Goal: Task Accomplishment & Management: Manage account settings

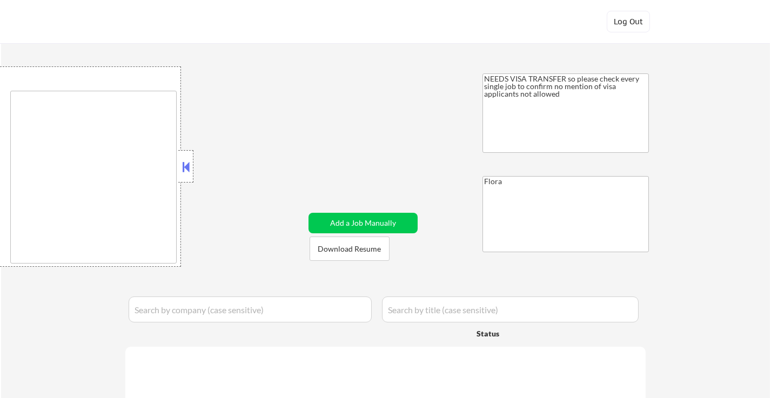
select select ""applied""
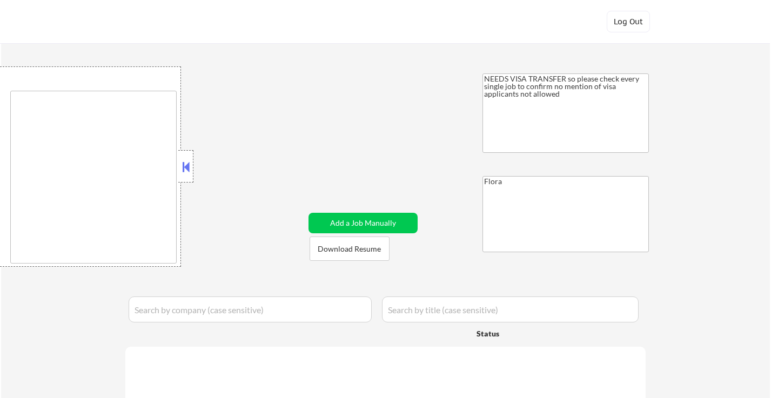
select select ""applied""
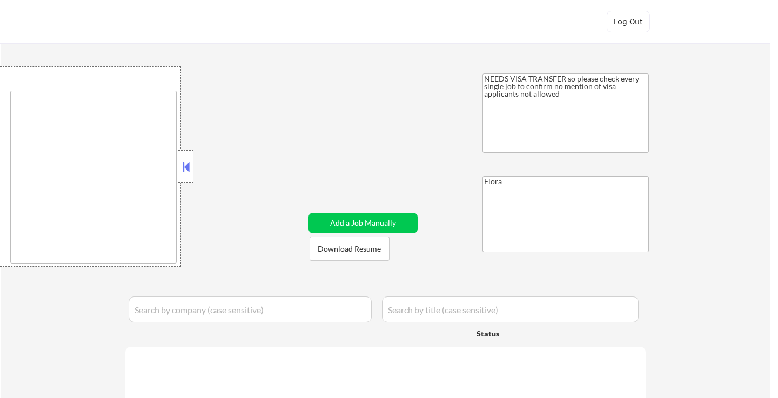
select select ""applied""
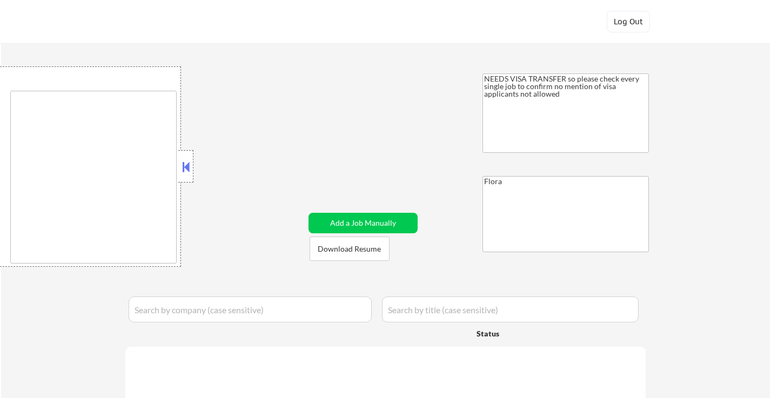
select select ""applied""
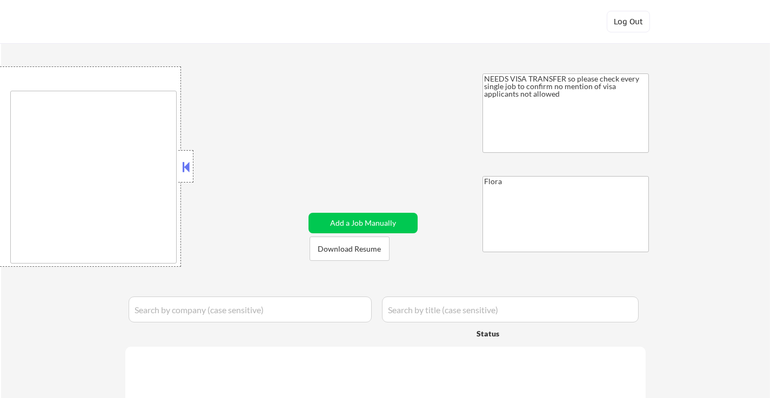
select select ""applied""
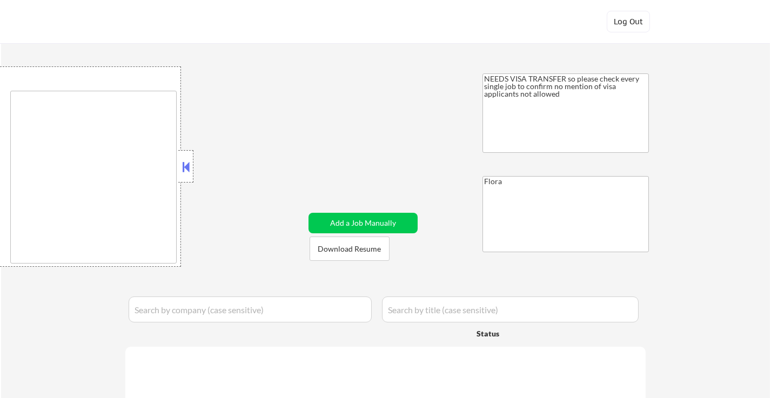
select select ""applied""
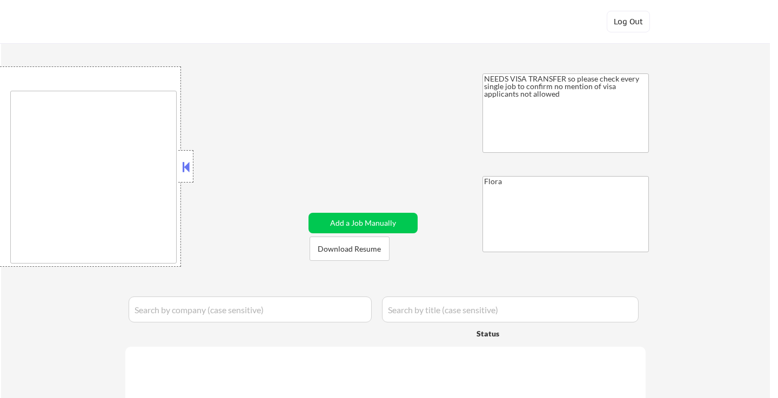
select select ""excluded__expired_""
select select ""pending""
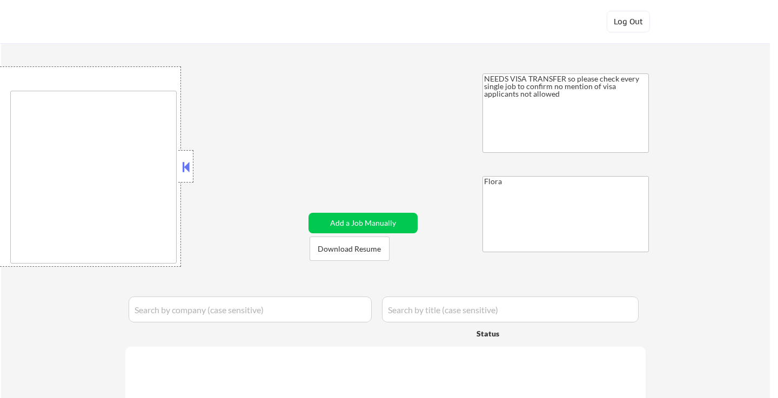
select select ""excluded__bad_match_""
select select ""pending""
select select ""excluded__salary_""
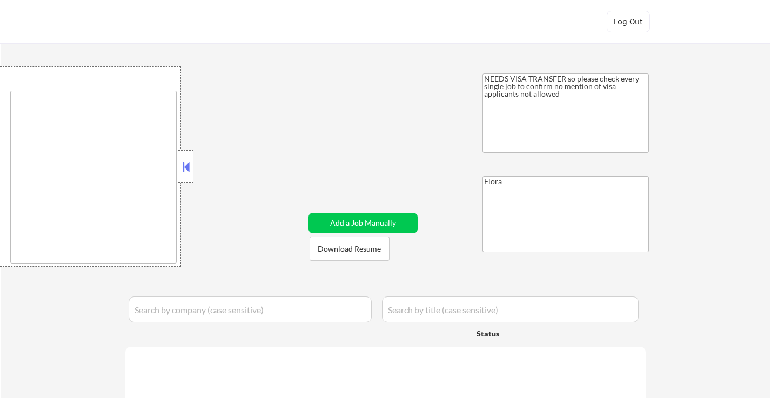
select select ""pending""
select select ""excluded__other_""
select select ""excluded__expired_""
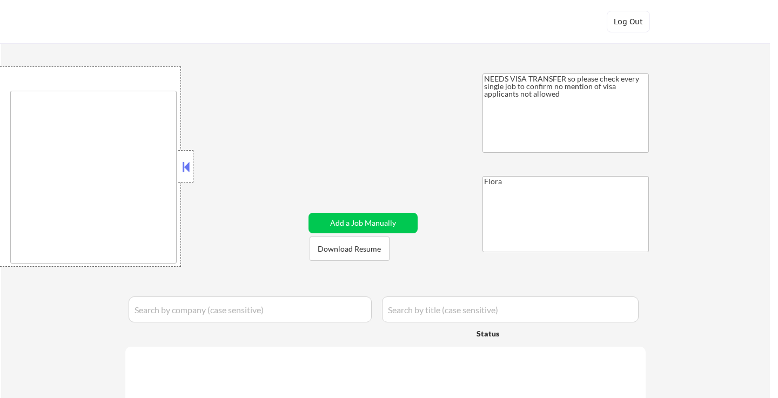
select select ""excluded__expired_""
select select ""excluded__blocklist_""
select select ""excluded__bad_match_""
select select ""pending""
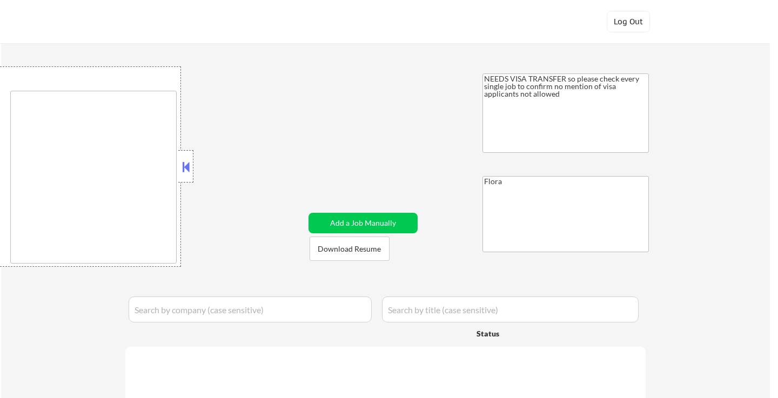
select select ""excluded""
select select ""excluded__blocklist_""
select select ""pending""
select select ""excluded__expired_""
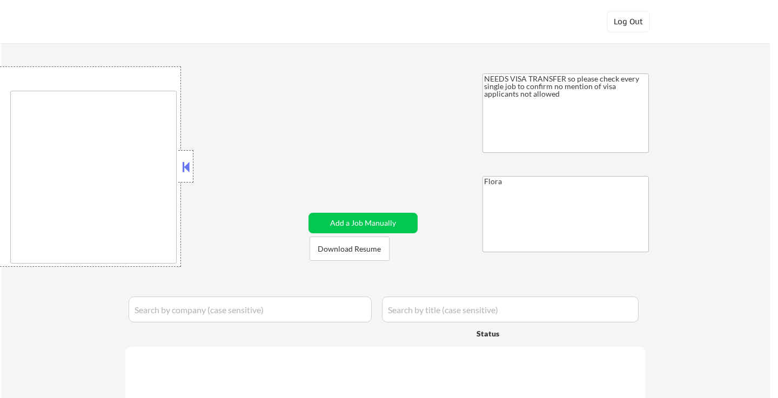
select select ""excluded__location_""
select select ""excluded__expired_""
select select ""excluded__salary_""
select select ""excluded__bad_match_""
select select ""excluded__other_""
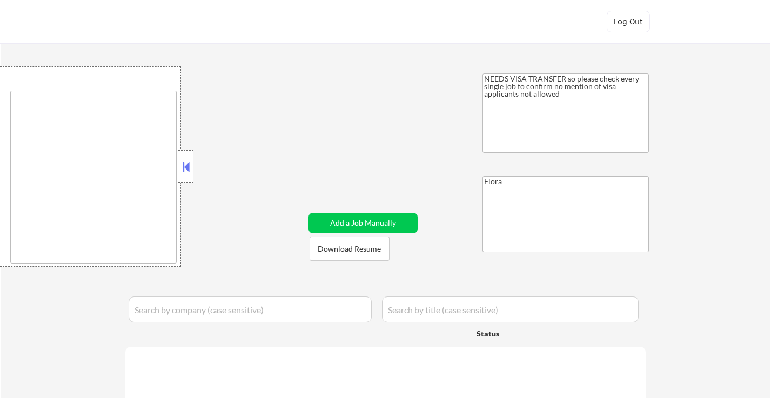
select select ""excluded__blocklist_""
select select ""pending""
select select ""excluded""
select select ""pending""
select select ""excluded__salary_""
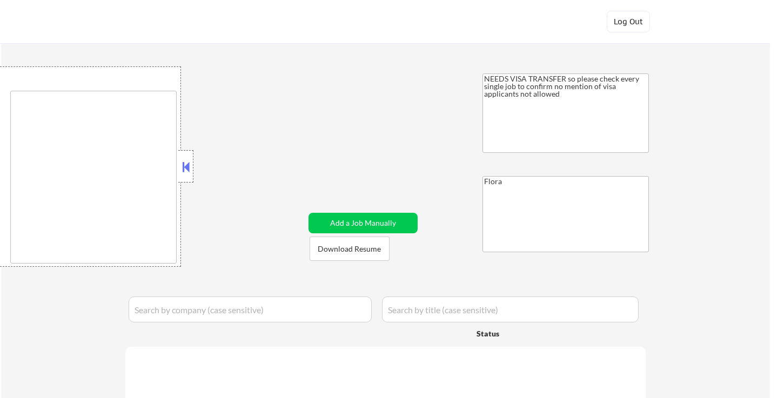
select select ""excluded""
select select ""pending""
select select ""excluded""
select select ""excluded__location_""
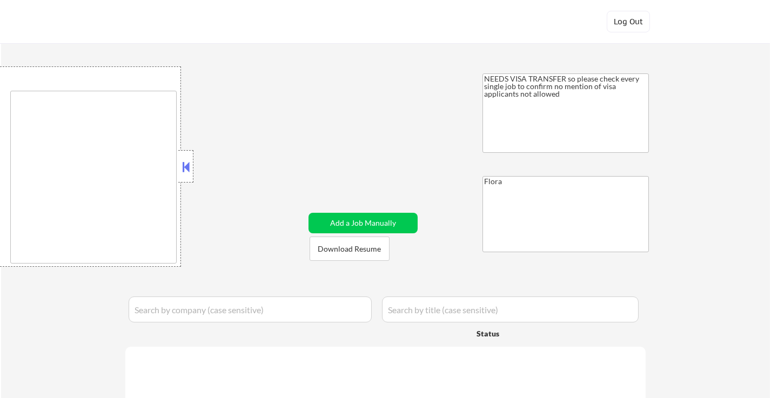
select select ""pending""
select select ""excluded__location_""
select select ""pending""
select select ""excluded__bad_match_""
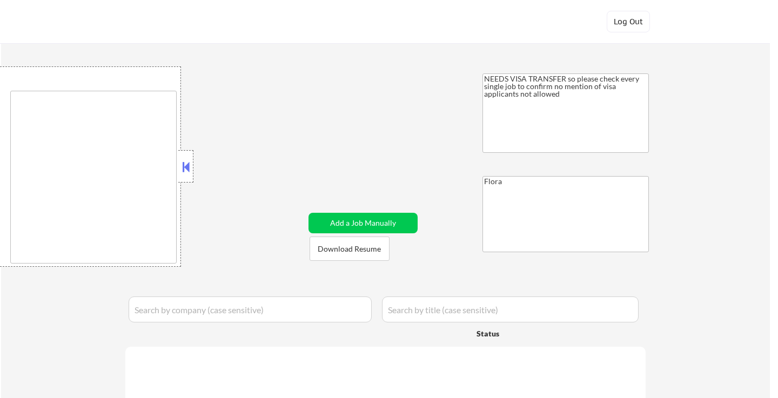
select select ""pending""
select select ""excluded""
select select ""pending""
select select ""excluded""
select select ""pending""
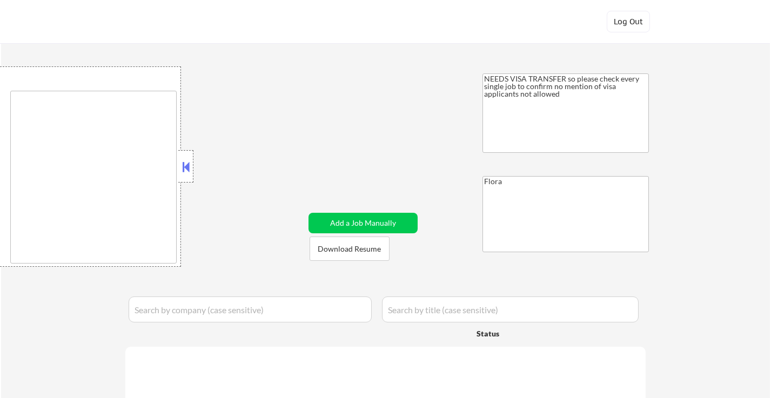
select select ""pending""
select select ""excluded__expired_""
select select ""pending""
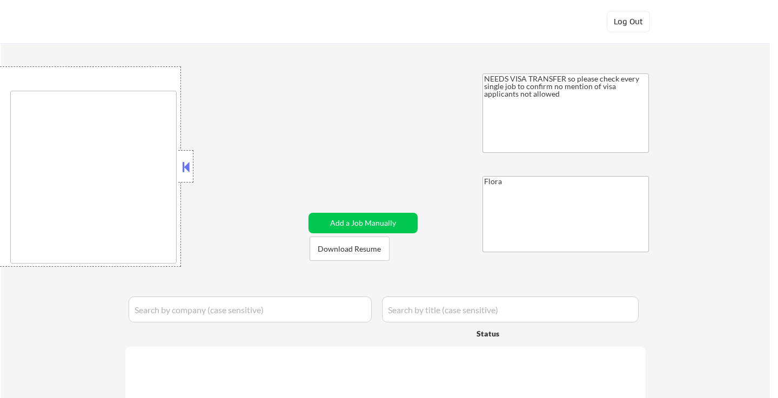
select select ""pending""
select select ""excluded""
select select ""excluded__bad_match_""
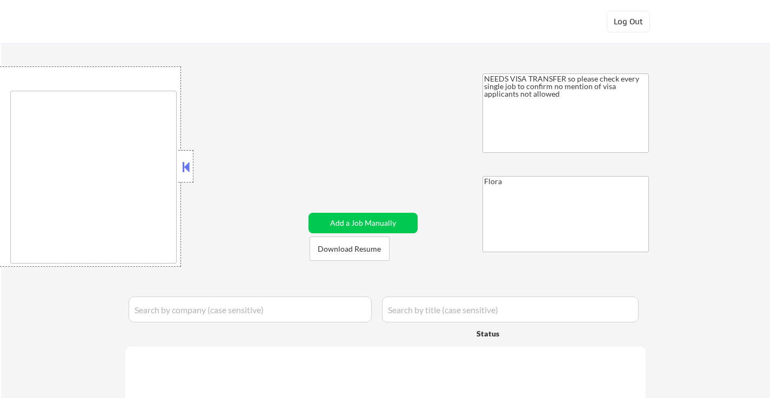
select select ""pending""
select select ""excluded__salary_""
select select ""excluded__expired_""
select select ""excluded__bad_match_""
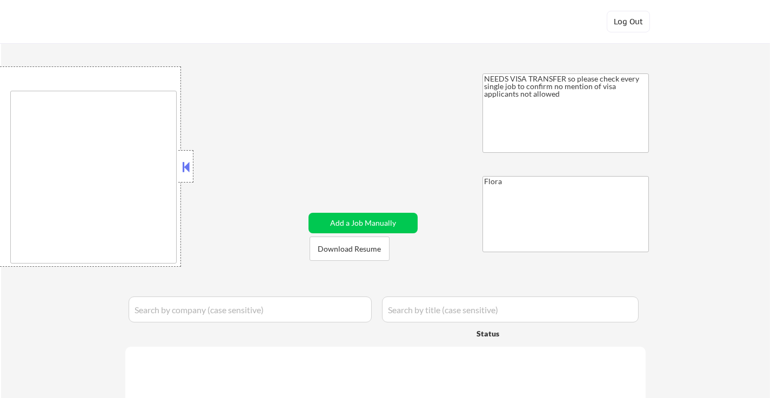
select select ""excluded__salary_""
select select ""excluded__expired_""
select select ""excluded__location_""
select select ""pending""
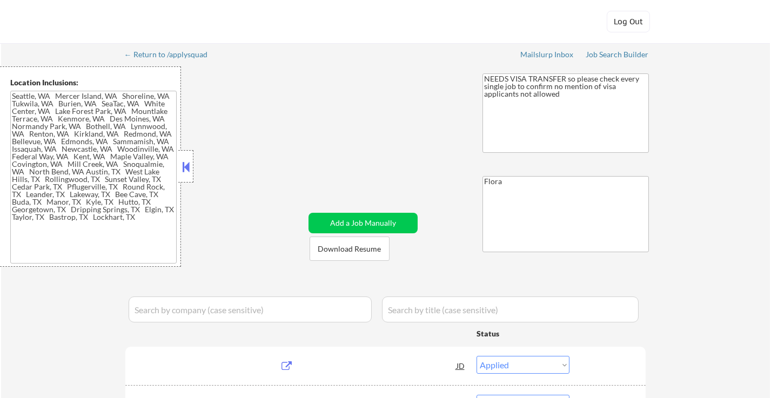
type textarea "[GEOGRAPHIC_DATA], [GEOGRAPHIC_DATA] [GEOGRAPHIC_DATA], [GEOGRAPHIC_DATA] [GEOG…"
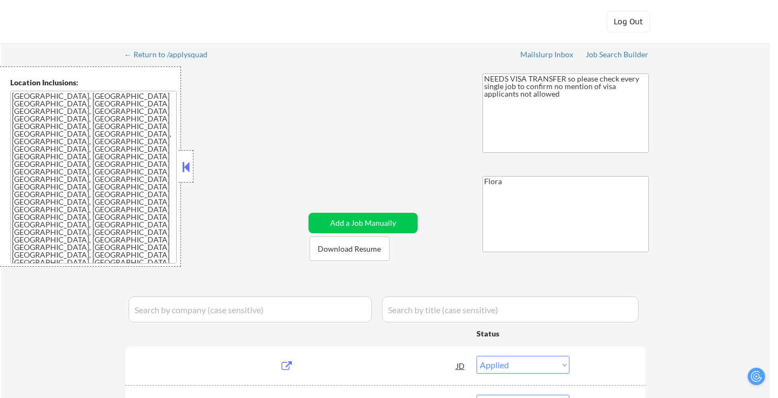
select select ""pending""
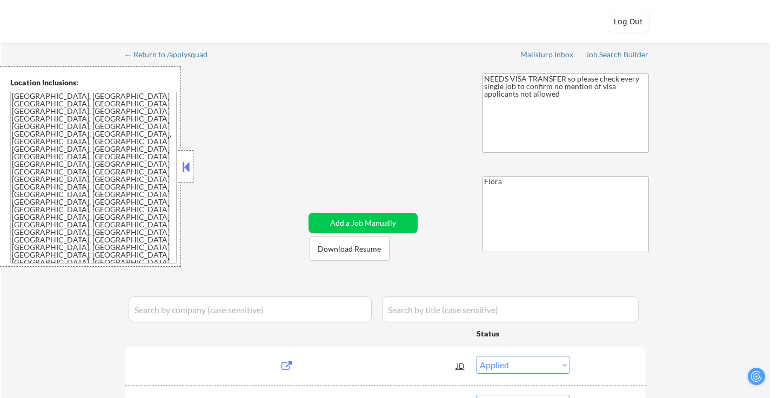
select select ""pending""
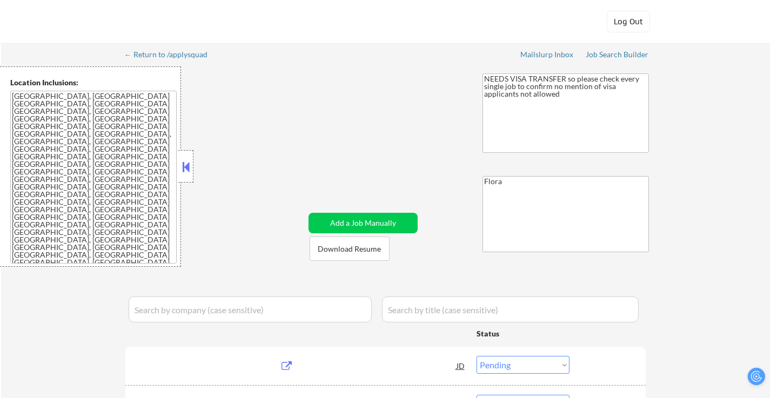
select select ""pending""
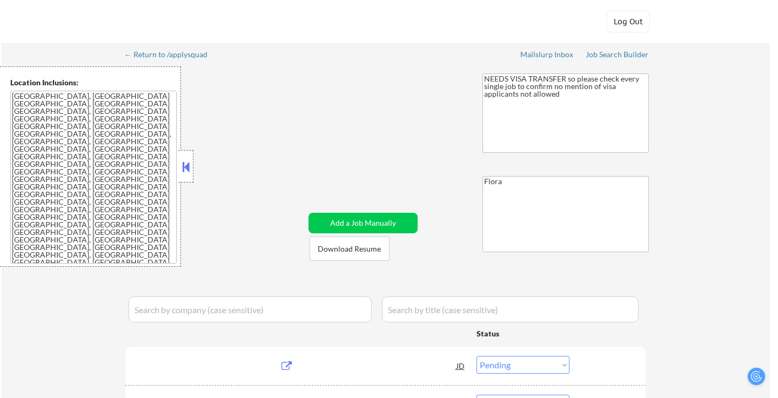
select select ""pending""
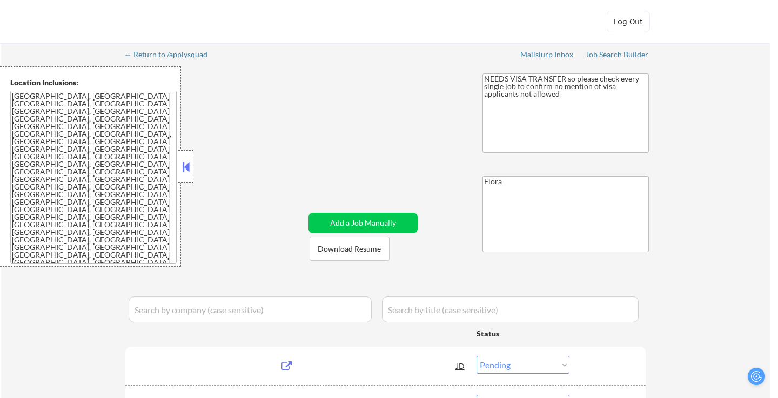
select select ""pending""
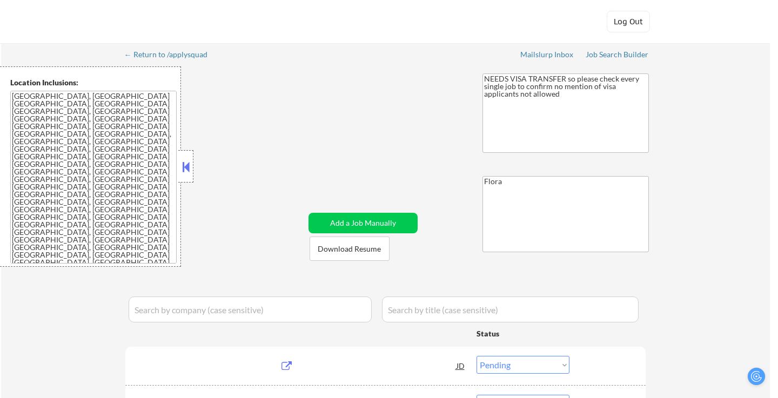
select select ""pending""
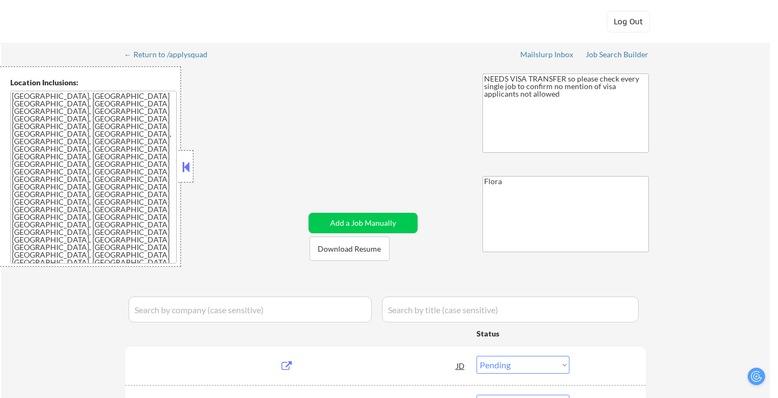
select select ""pending""
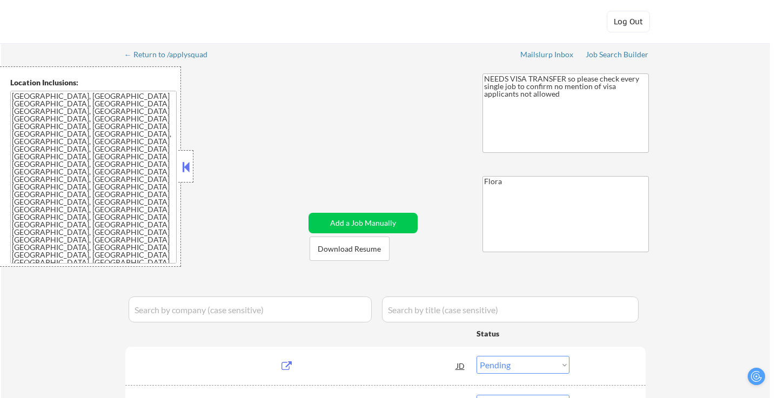
select select ""pending""
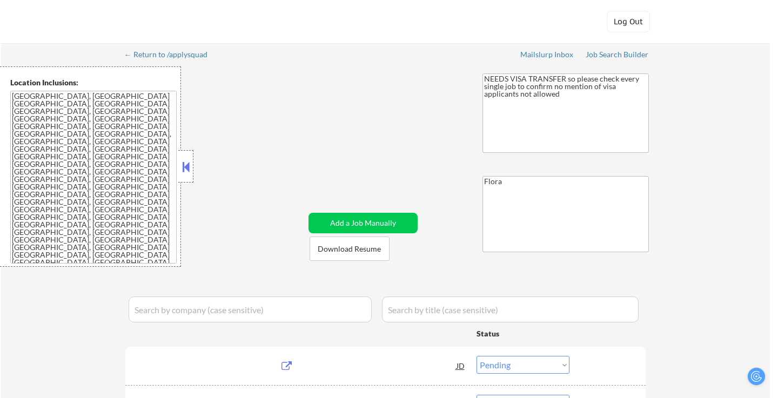
select select ""pending""
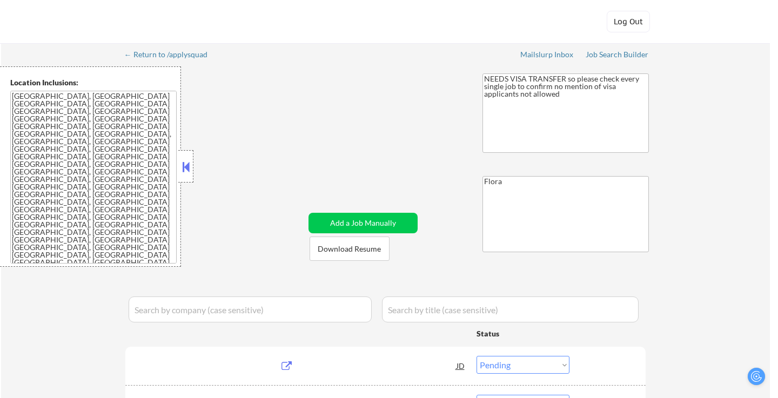
select select ""pending""
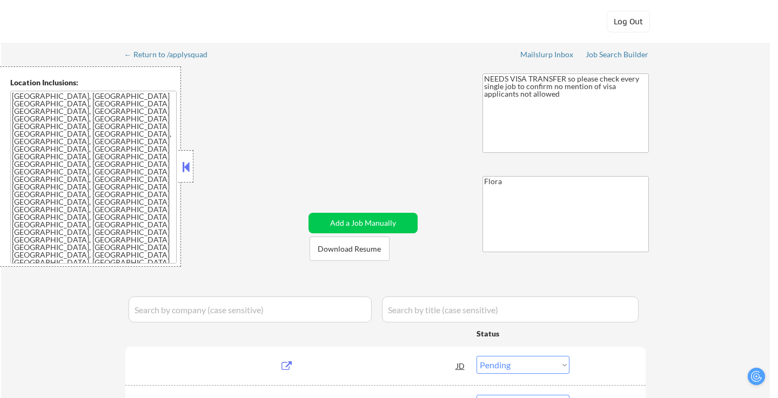
select select ""pending""
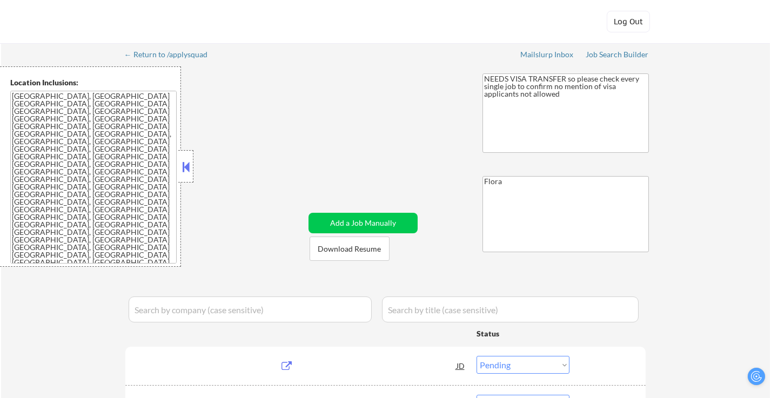
select select ""pending""
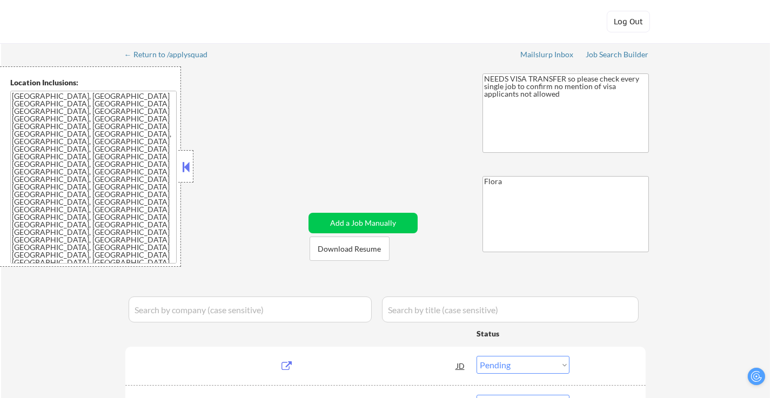
select select ""pending""
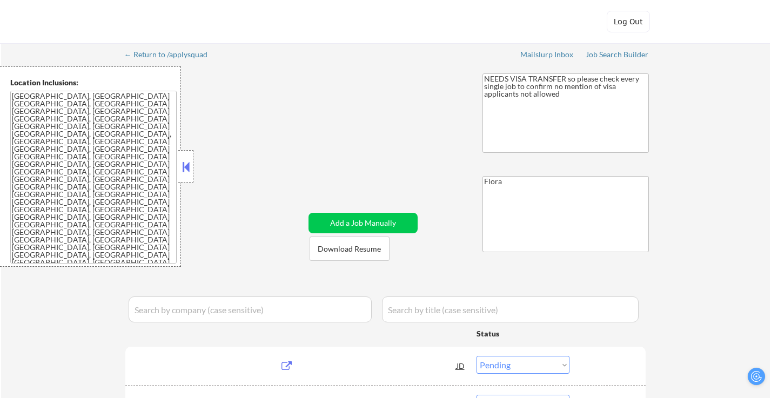
select select ""pending""
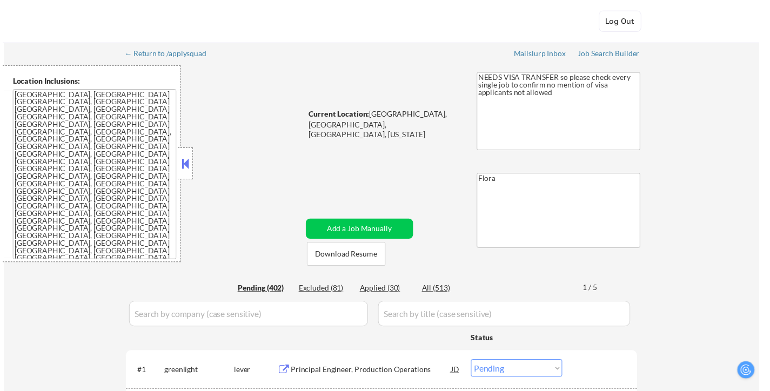
scroll to position [162, 0]
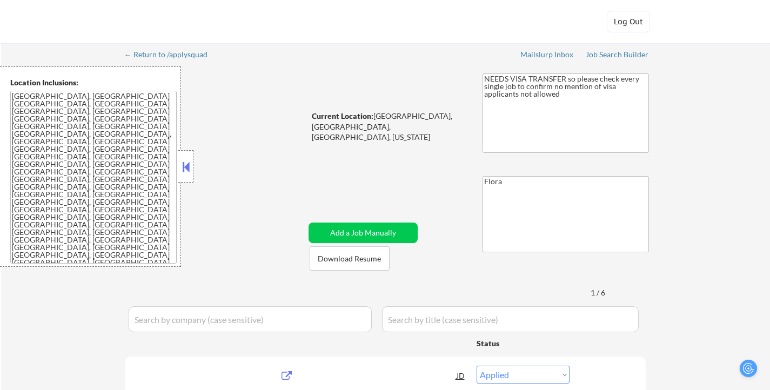
select select ""applied""
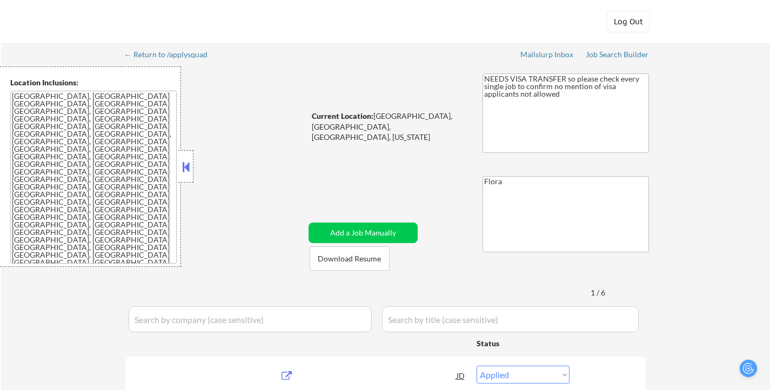
select select ""applied""
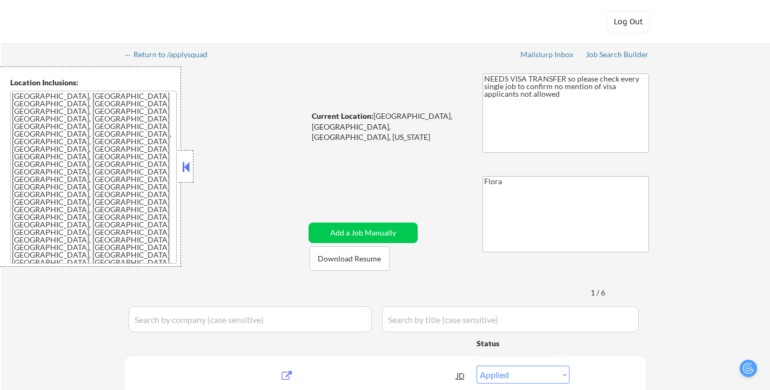
select select ""applied""
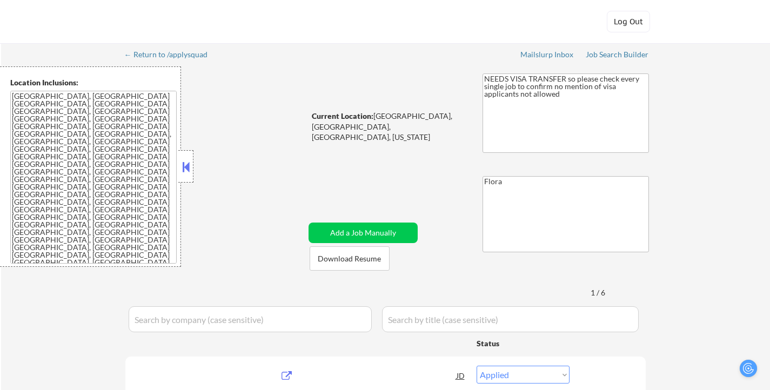
select select ""applied""
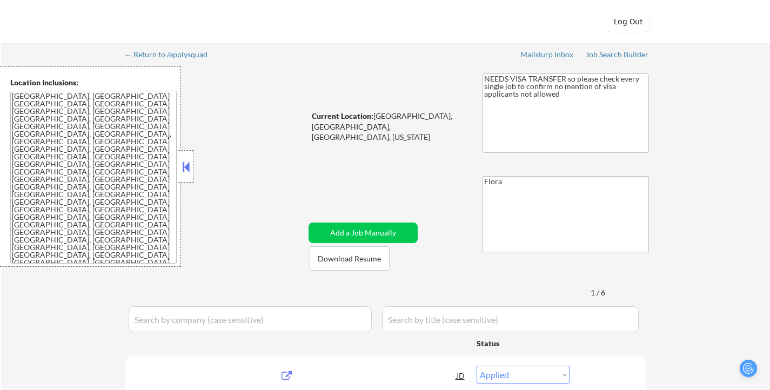
select select ""applied""
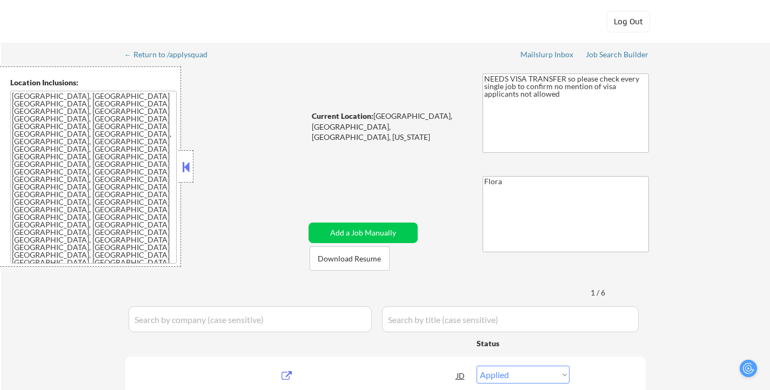
select select ""applied""
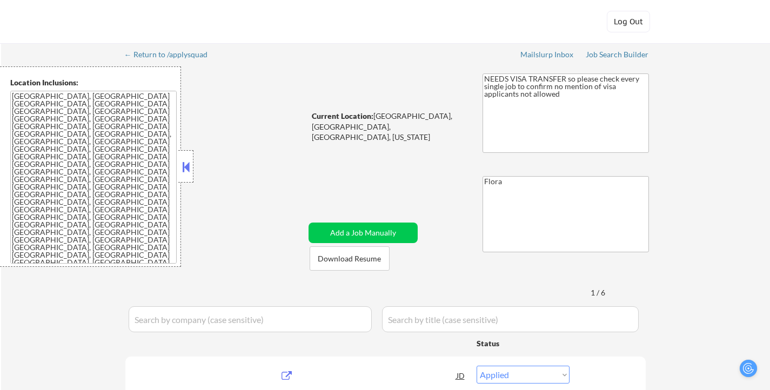
select select ""excluded__expired_""
select select ""pending""
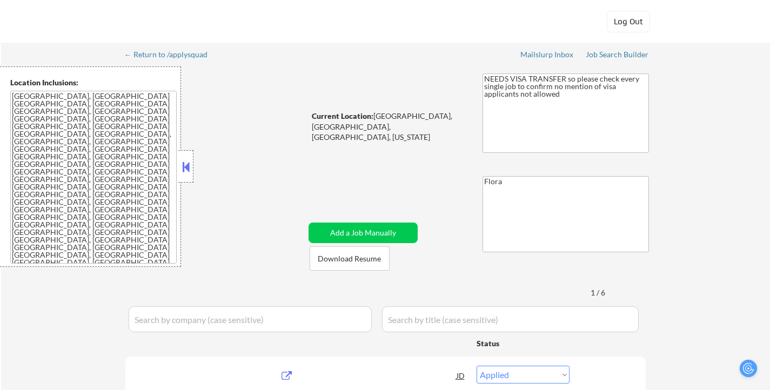
select select ""excluded__bad_match_""
select select ""pending""
select select ""excluded__salary_""
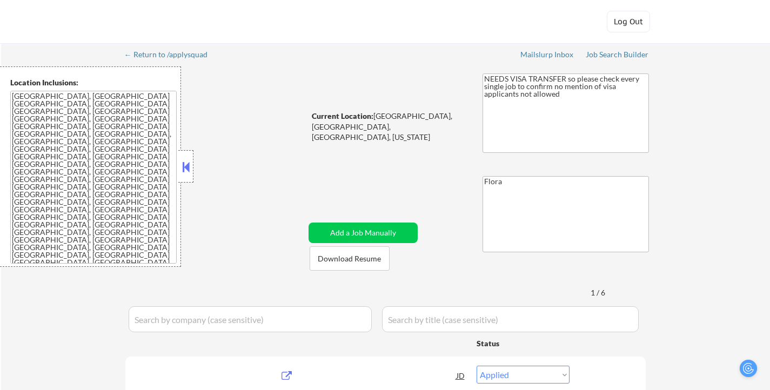
select select ""pending""
select select ""excluded__other_""
select select ""excluded__expired_""
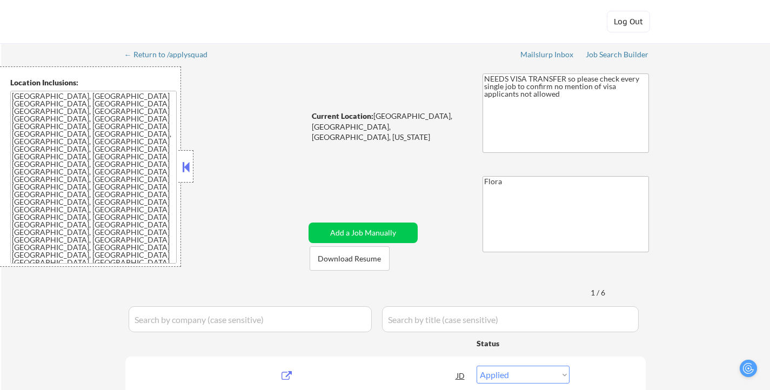
select select ""excluded__expired_""
select select ""excluded__blocklist_""
select select ""excluded__bad_match_""
select select ""pending""
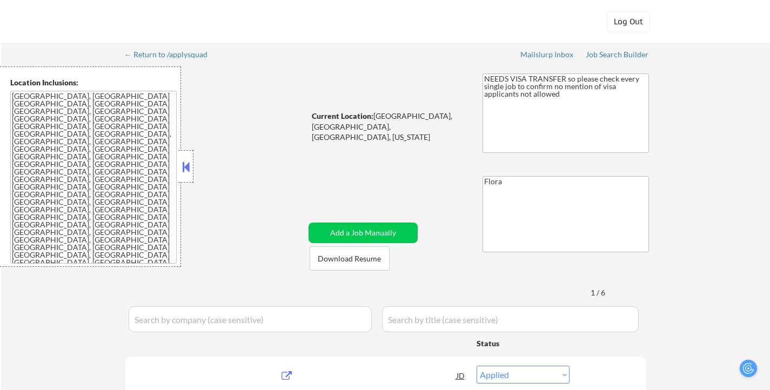
select select ""excluded""
select select ""excluded__blocklist_""
select select ""pending""
select select ""excluded__expired_""
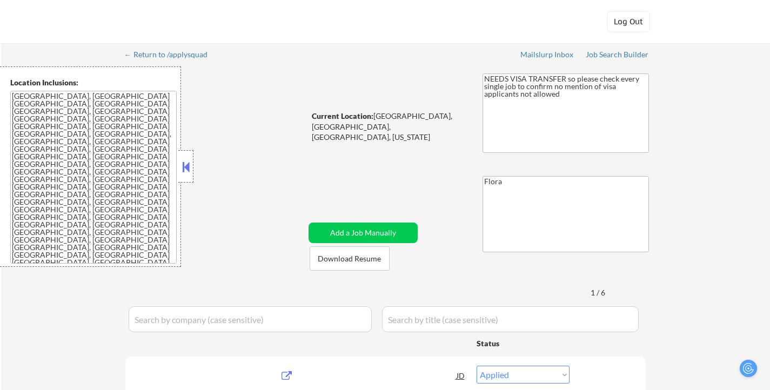
select select ""excluded__location_""
select select ""excluded__expired_""
select select ""excluded__salary_""
select select ""excluded__bad_match_""
select select ""excluded__other_""
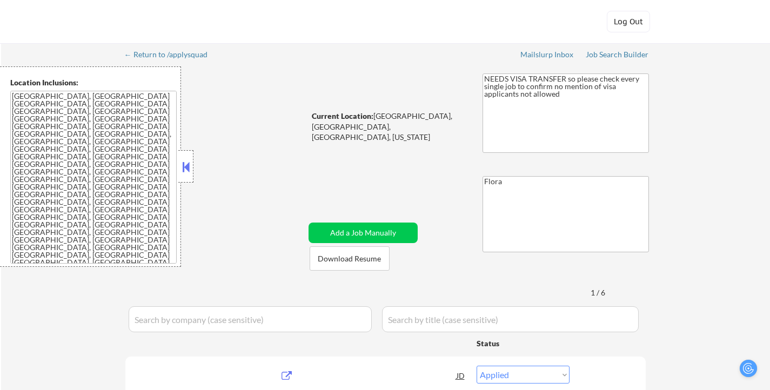
select select ""excluded__blocklist_""
select select ""pending""
select select ""excluded""
select select ""pending""
select select ""excluded__salary_""
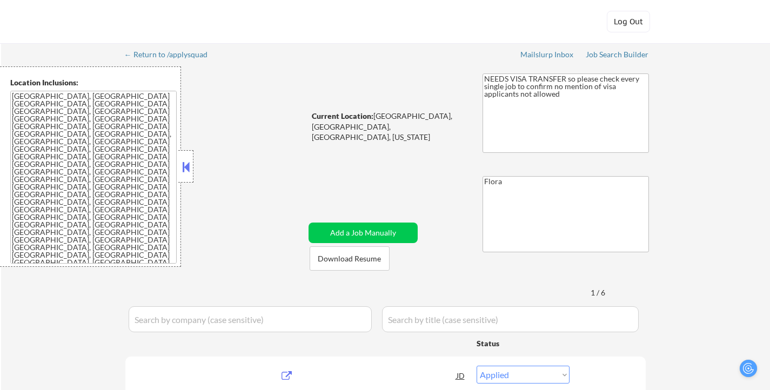
select select ""excluded""
select select ""pending""
select select ""excluded""
select select ""excluded__location_""
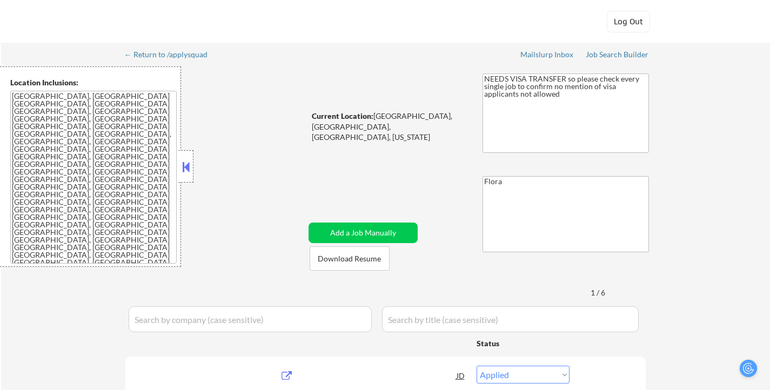
select select ""pending""
select select ""excluded__location_""
select select ""pending""
select select ""excluded__bad_match_""
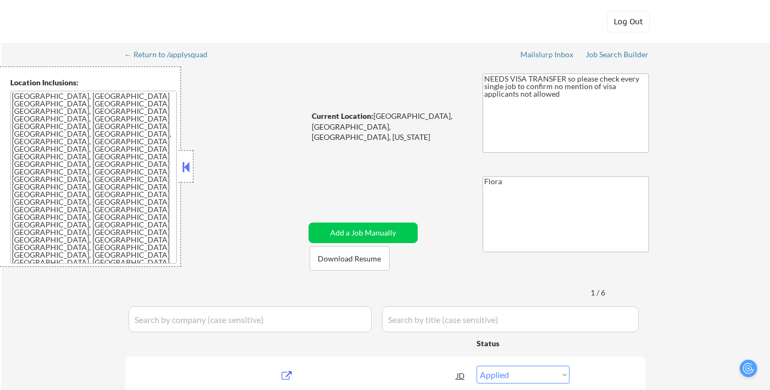
select select ""pending""
select select ""excluded""
select select ""pending""
select select ""excluded""
select select ""pending""
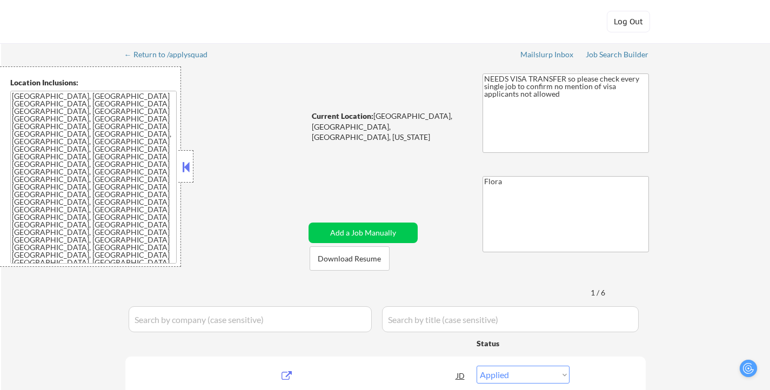
select select ""pending""
select select ""excluded__expired_""
select select ""pending""
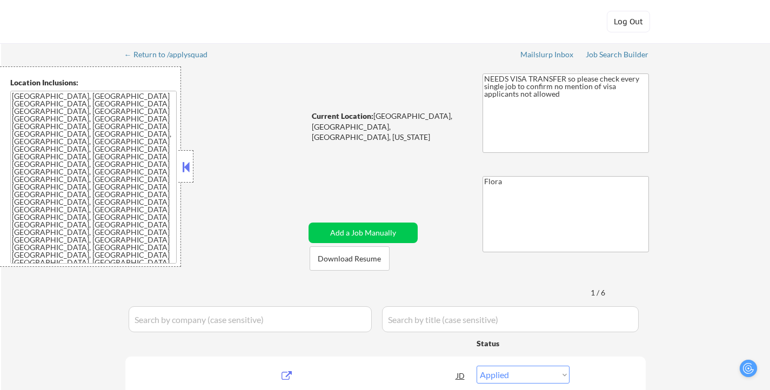
select select ""pending""
select select ""excluded""
select select ""excluded__bad_match_""
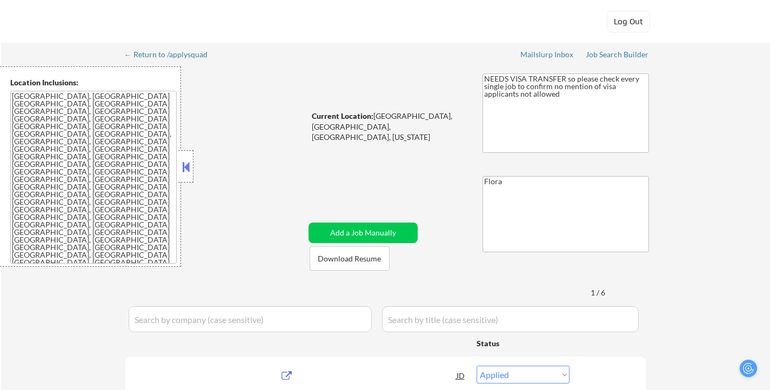
select select ""pending""
select select ""excluded__salary_""
select select ""excluded__expired_""
select select ""excluded__bad_match_""
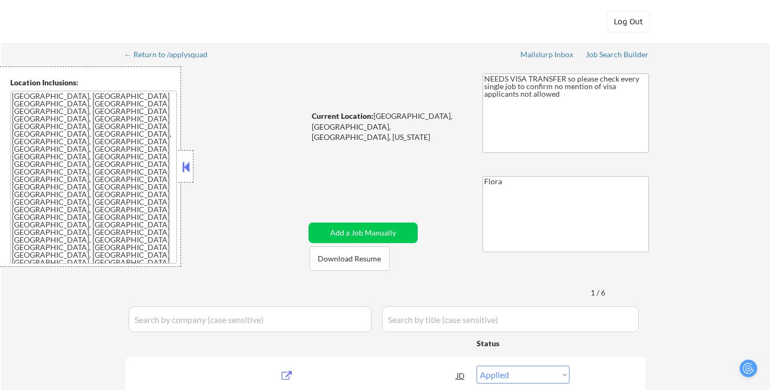
select select ""excluded__salary_""
select select ""excluded__expired_""
select select ""excluded__location_""
select select ""pending""
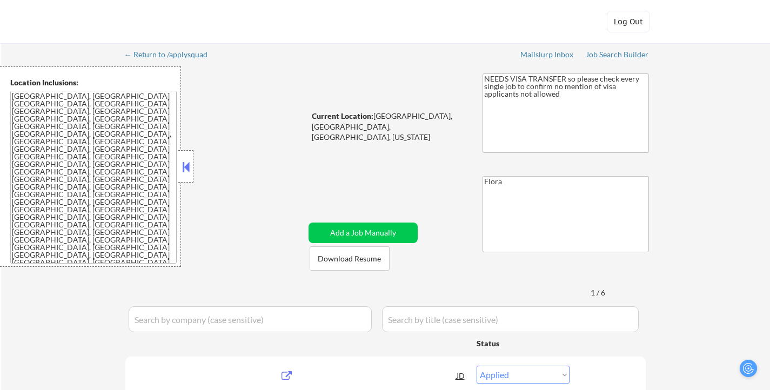
select select ""pending""
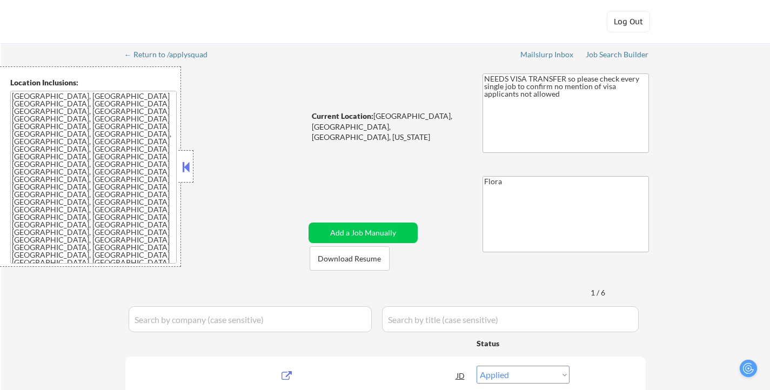
select select ""pending""
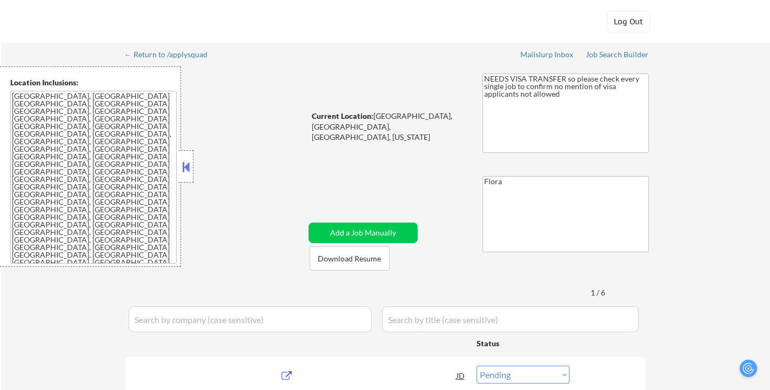
select select ""pending""
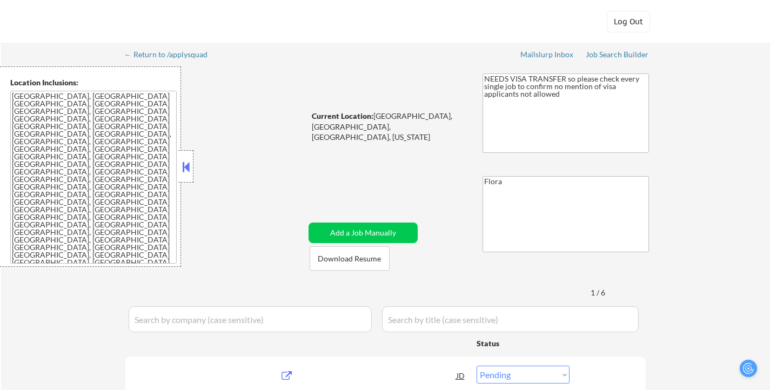
select select ""pending""
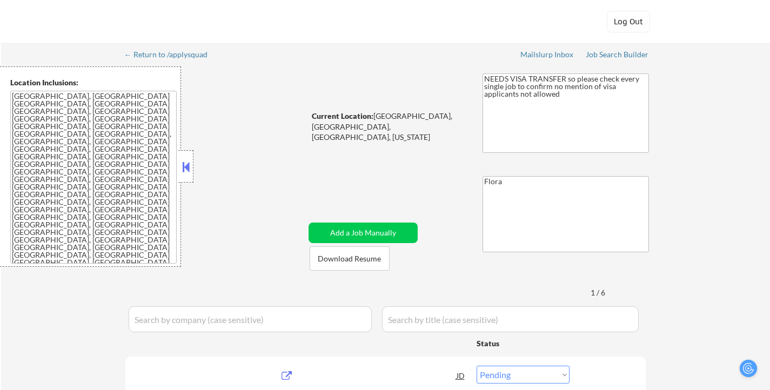
select select ""pending""
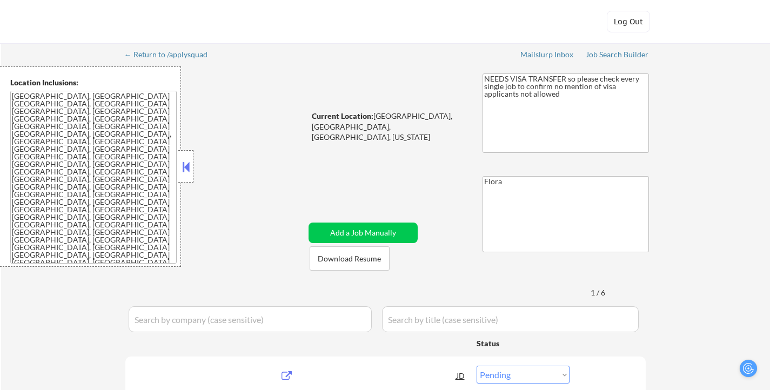
select select ""pending""
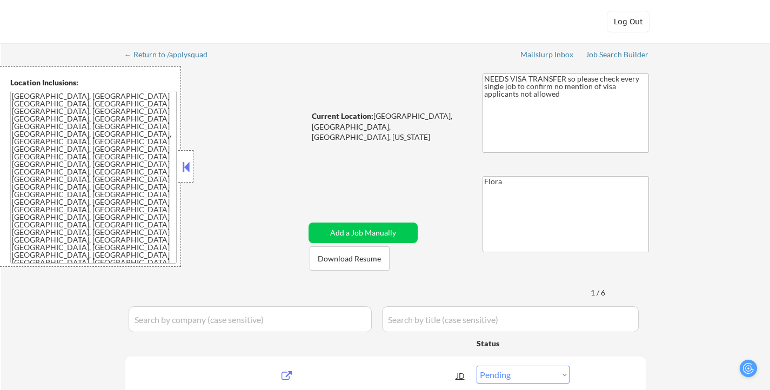
select select ""pending""
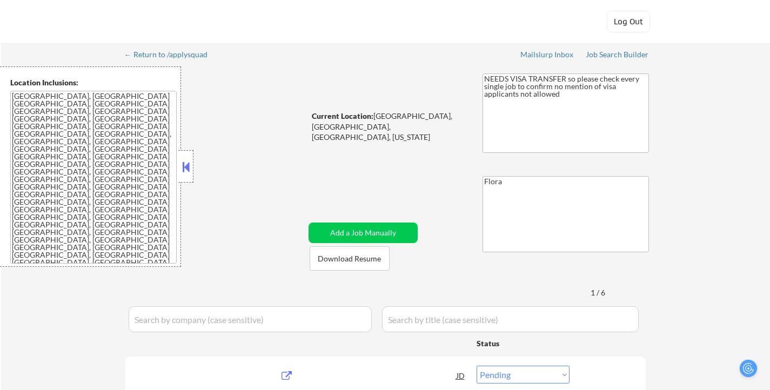
select select ""pending""
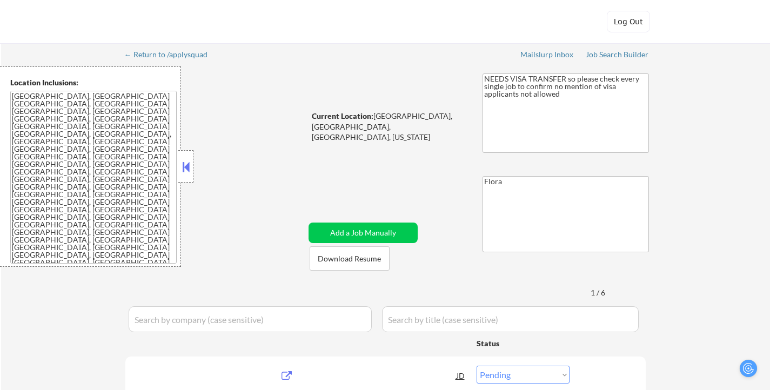
select select ""pending""
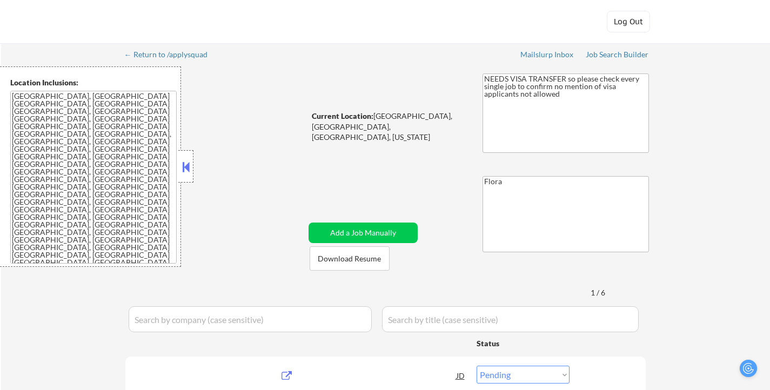
select select ""pending""
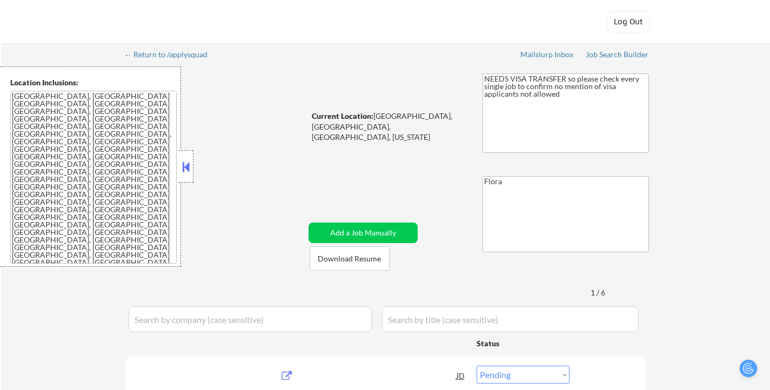
select select ""pending""
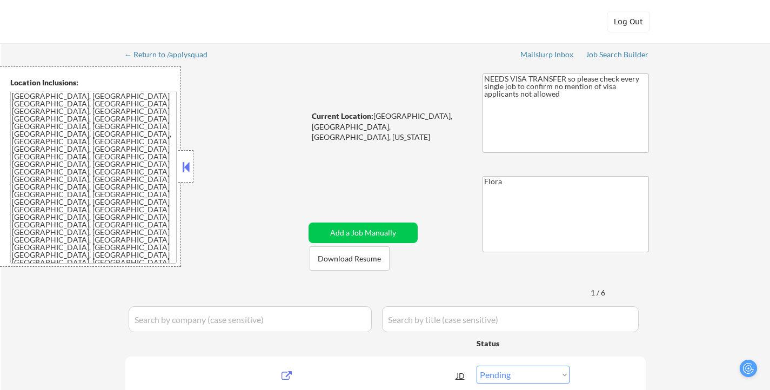
select select ""pending""
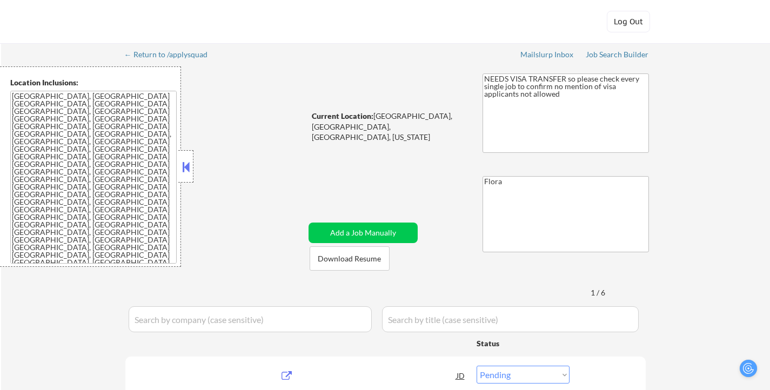
select select ""pending""
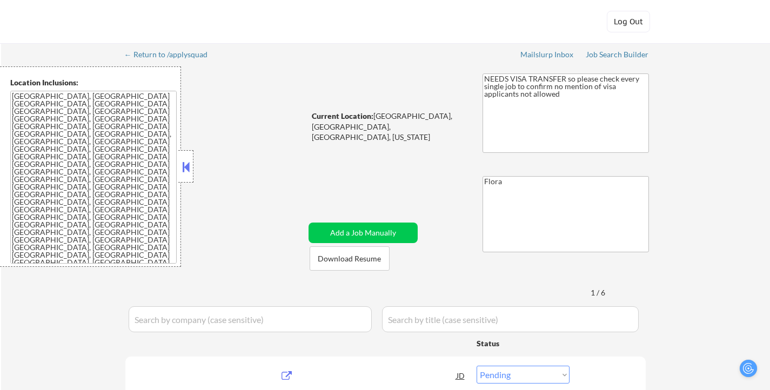
select select ""pending""
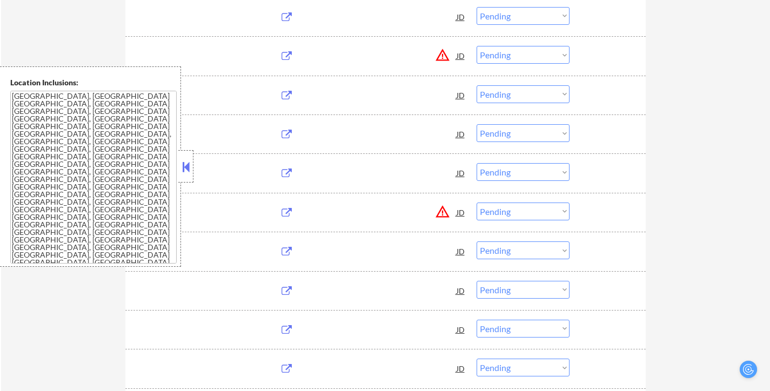
scroll to position [756, 0]
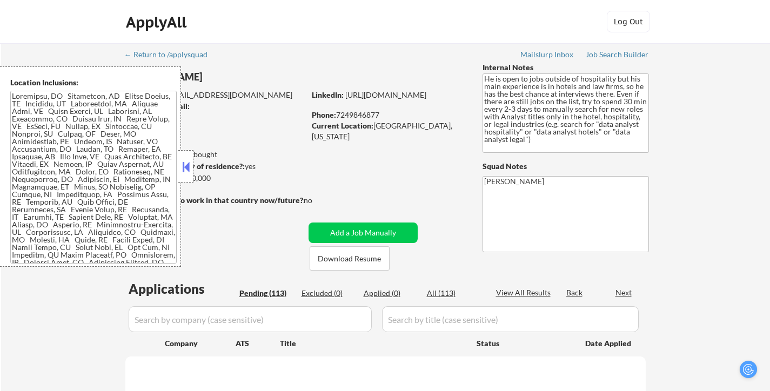
select select ""pending""
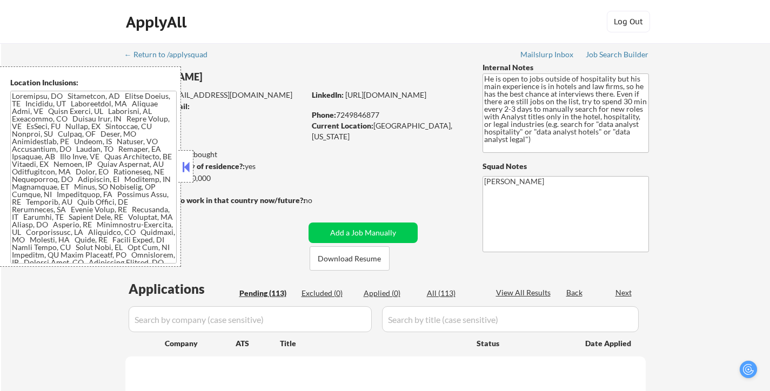
select select ""pending""
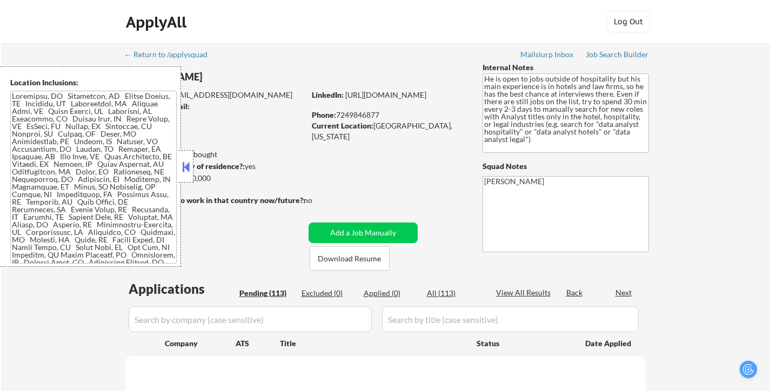
select select ""pending""
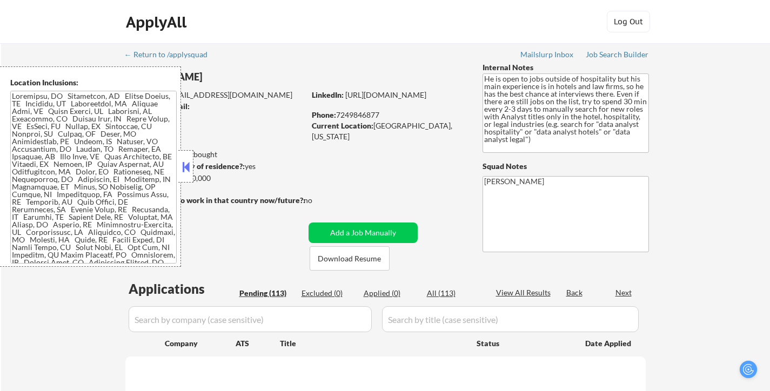
select select ""pending""
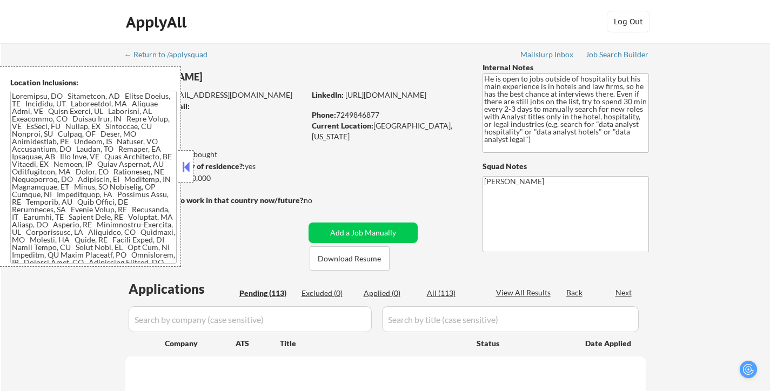
select select ""pending""
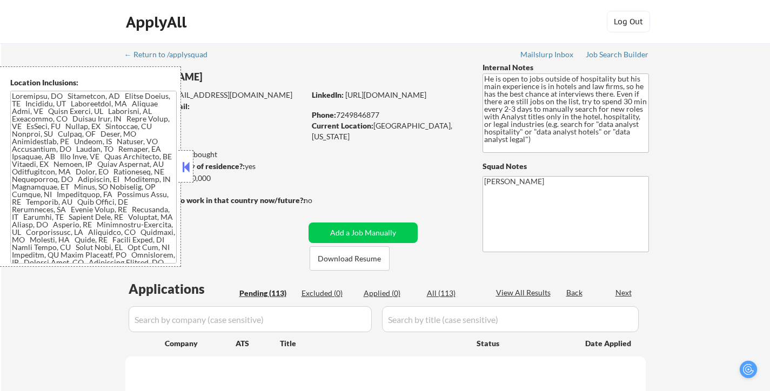
select select ""pending""
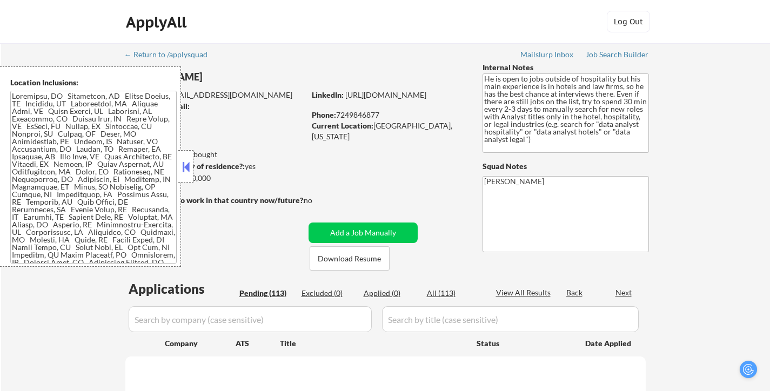
select select ""pending""
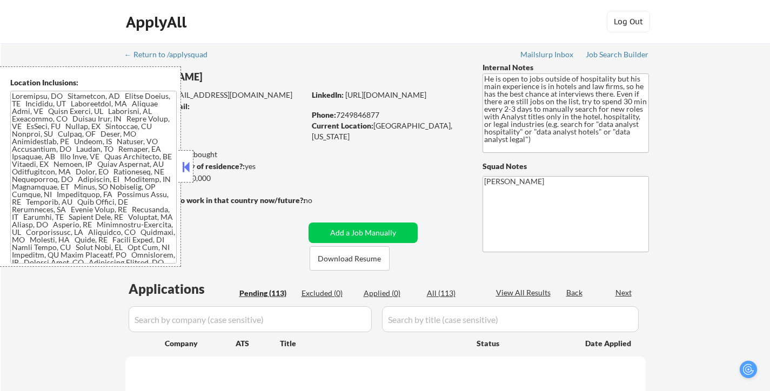
select select ""pending""
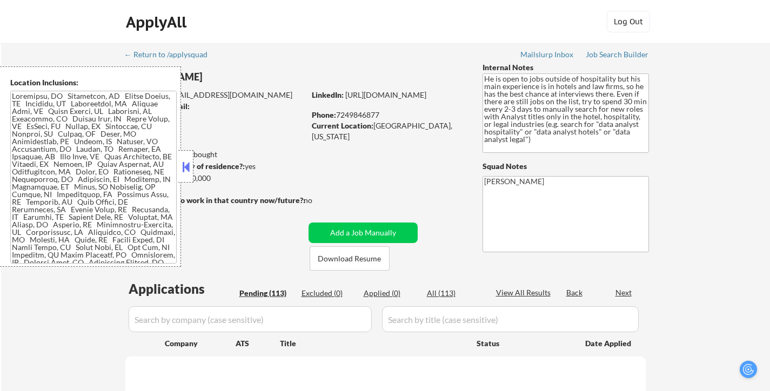
select select ""pending""
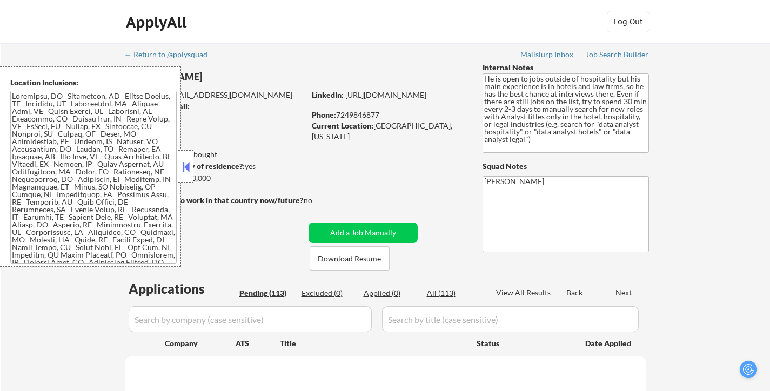
select select ""pending""
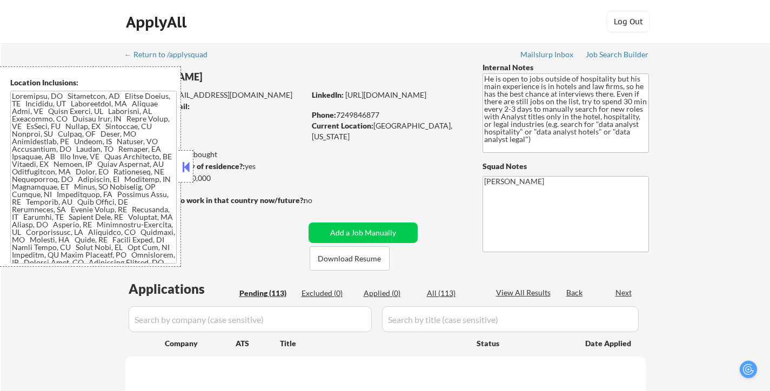
select select ""pending""
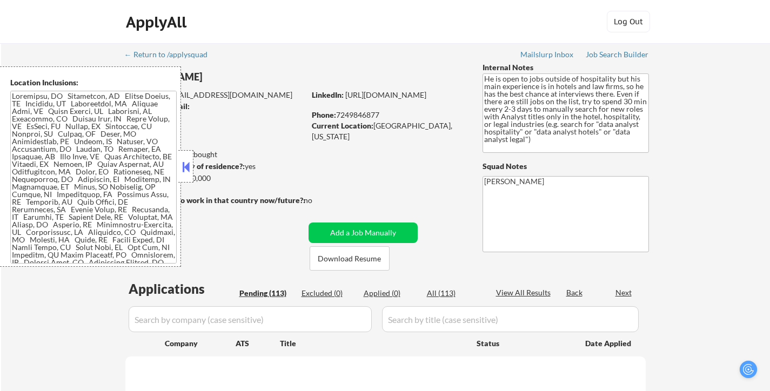
select select ""pending""
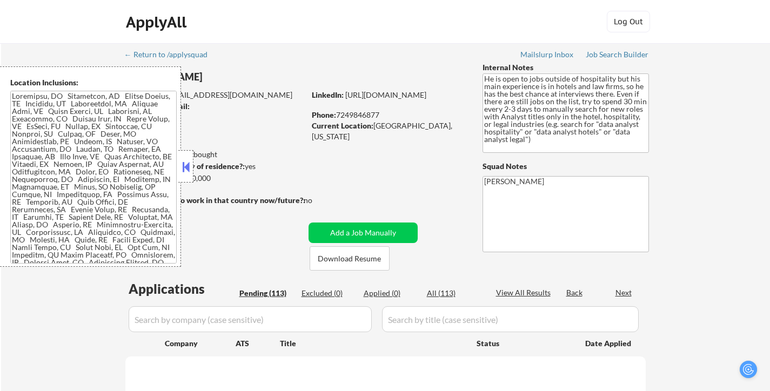
select select ""pending""
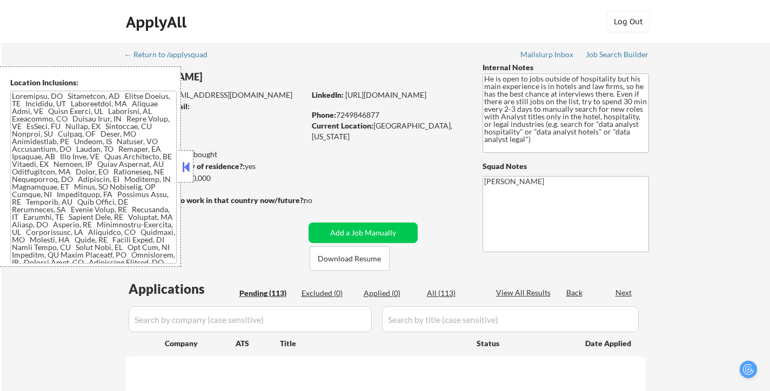
select select ""pending""
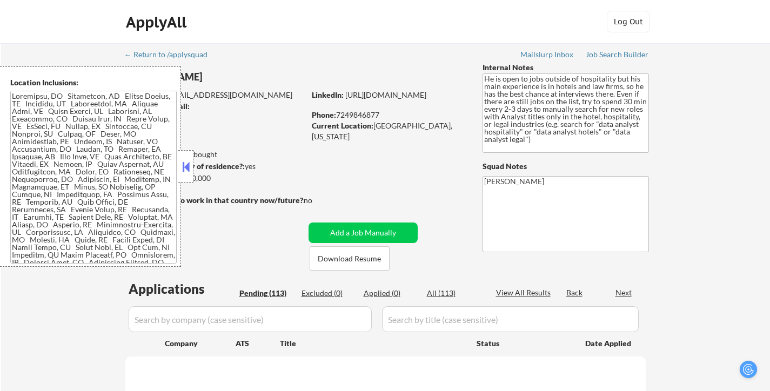
select select ""pending""
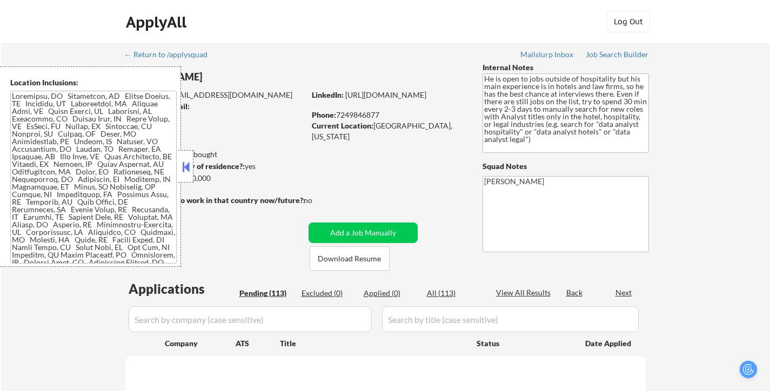
select select ""pending""
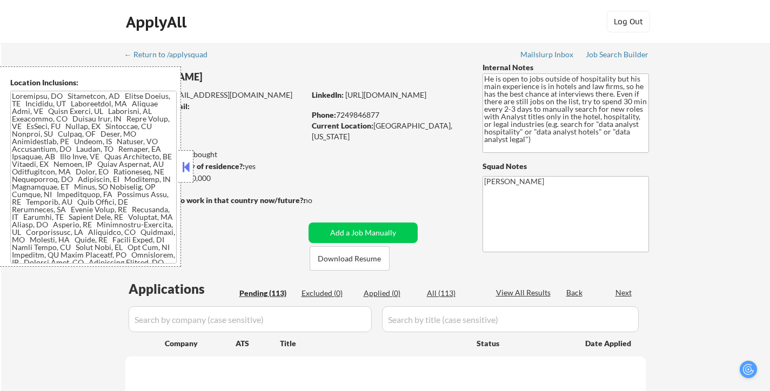
select select ""pending""
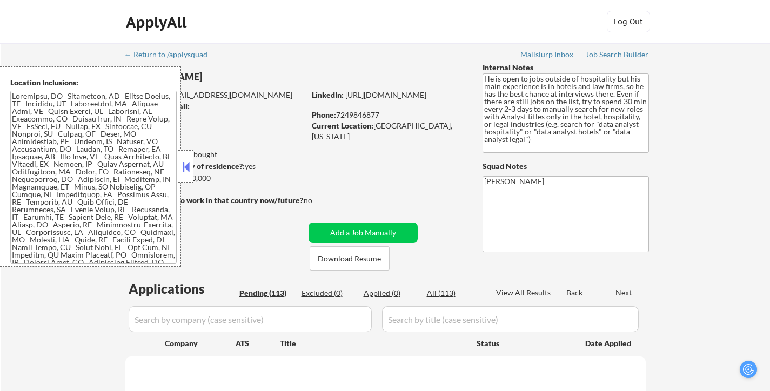
select select ""pending""
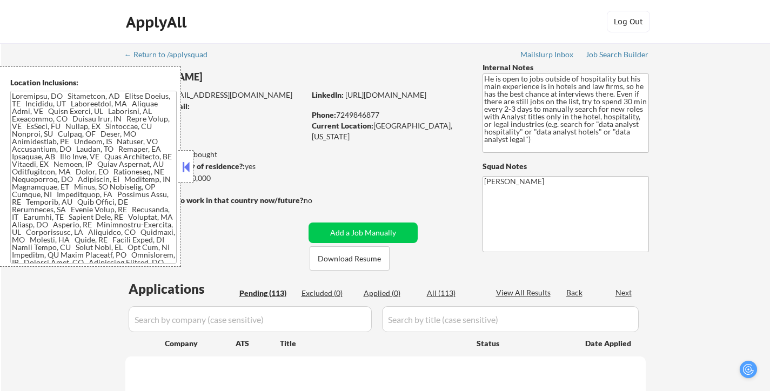
select select ""pending""
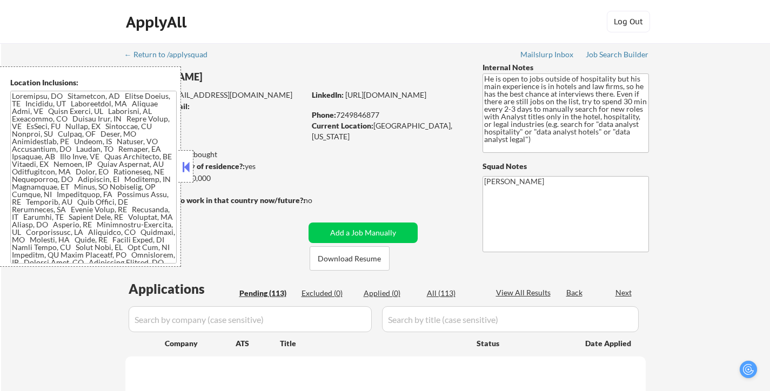
select select ""pending""
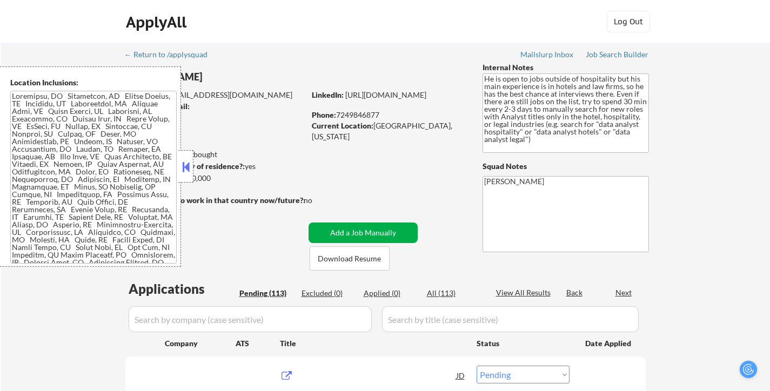
scroll to position [162, 0]
